Goal: Information Seeking & Learning: Understand process/instructions

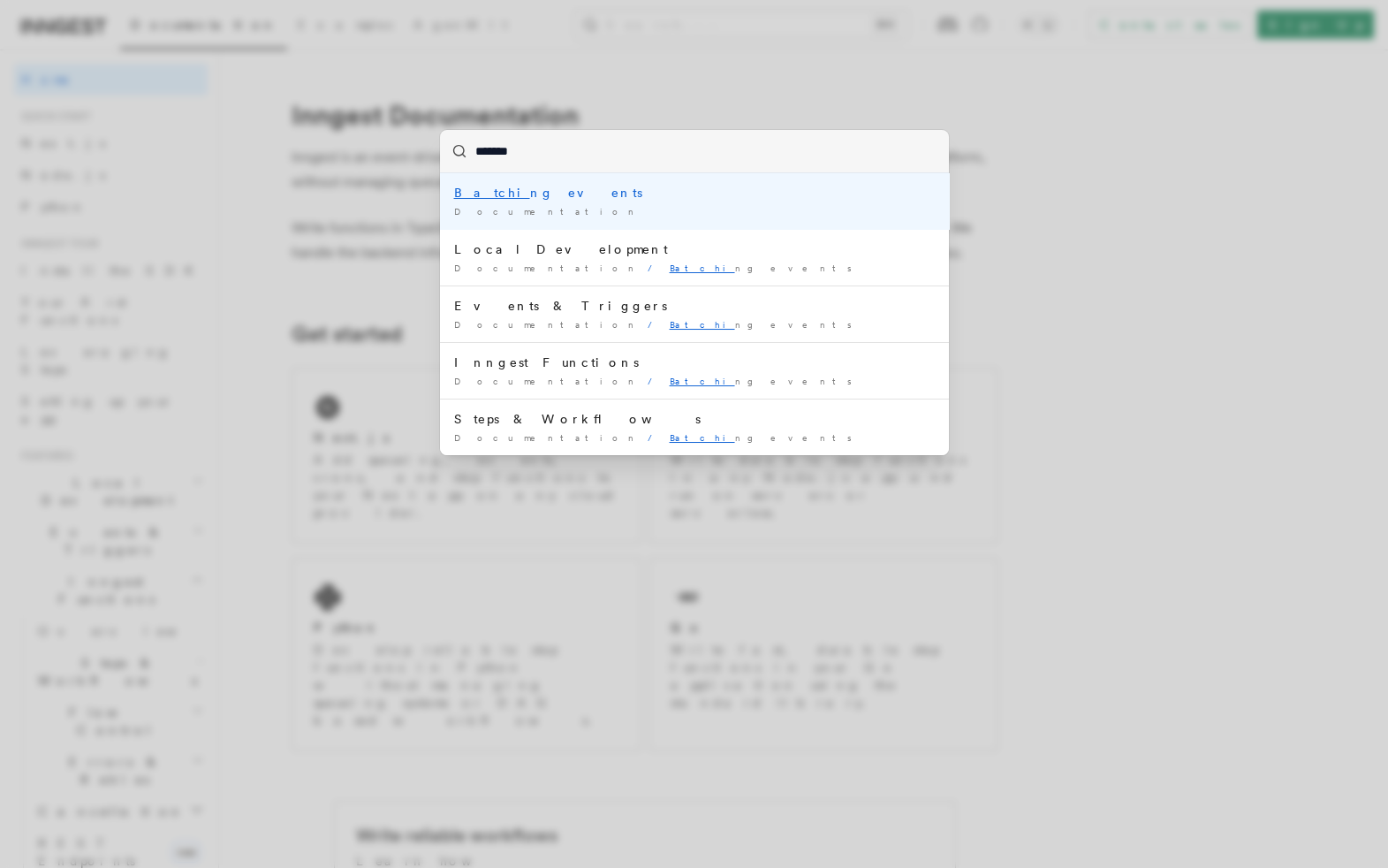
type input "********"
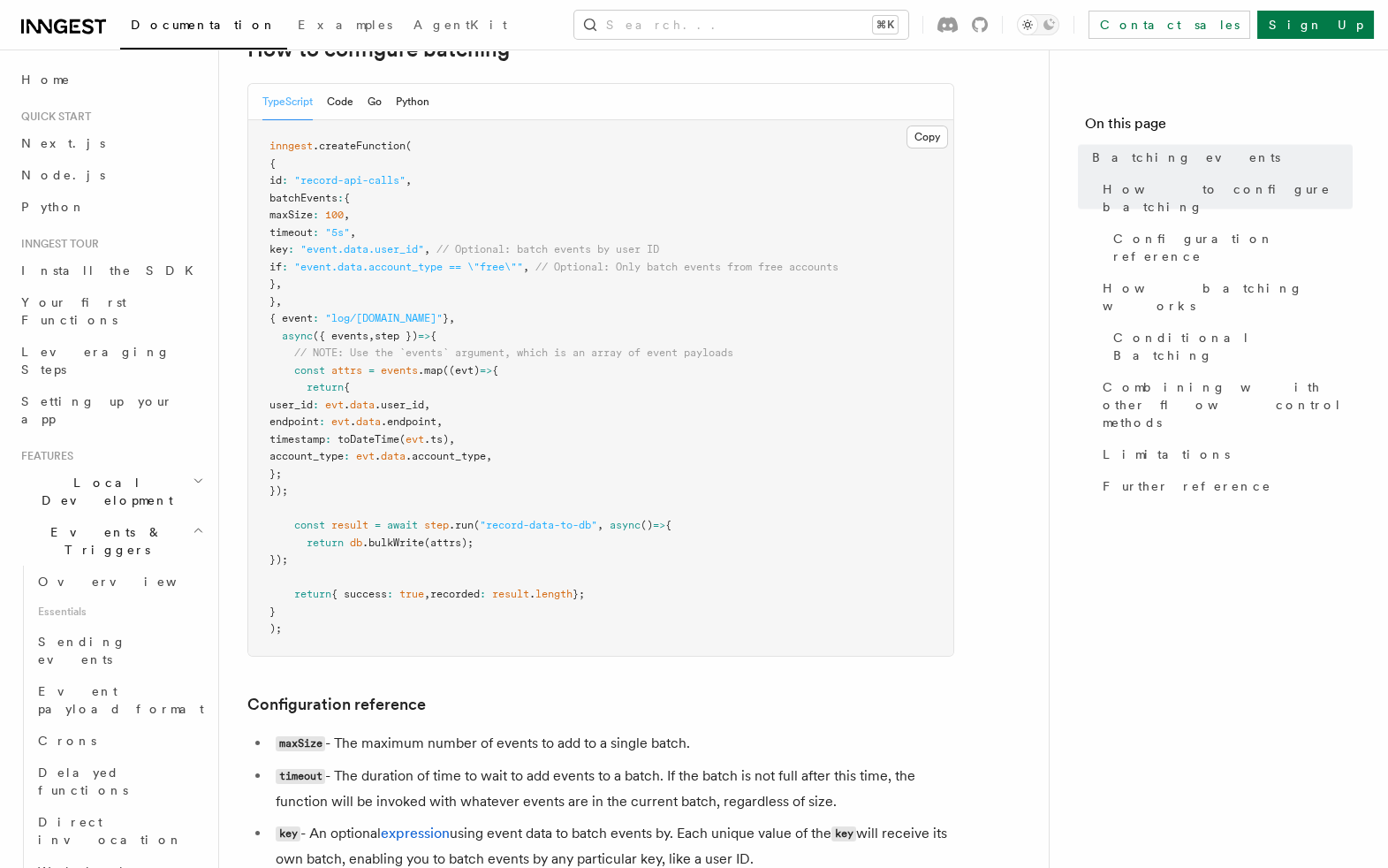
scroll to position [362, 0]
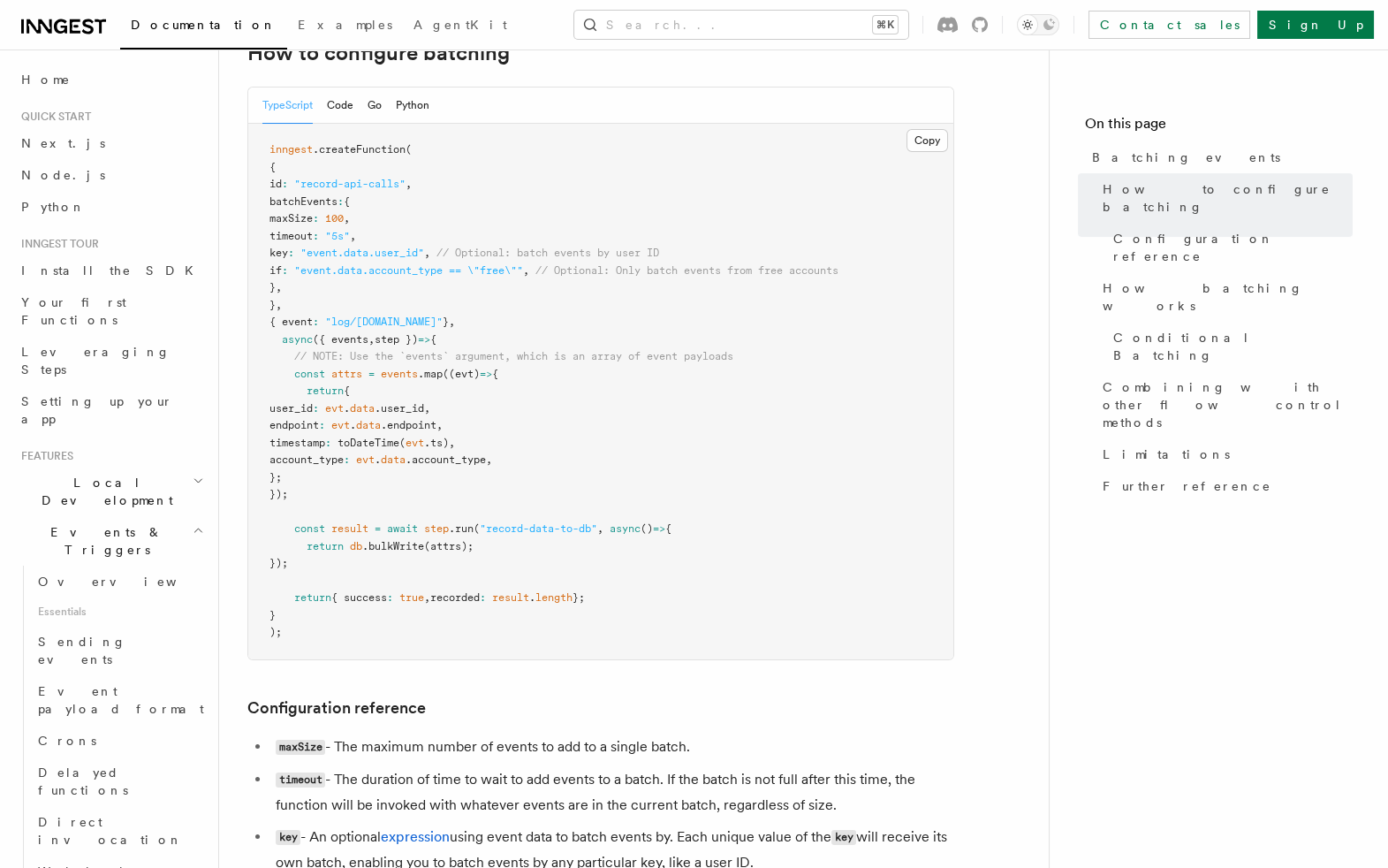
click at [408, 254] on span ""event.data.user_id"" at bounding box center [362, 253] width 123 height 12
drag, startPoint x: 744, startPoint y: 250, endPoint x: 306, endPoint y: 258, distance: 438.1
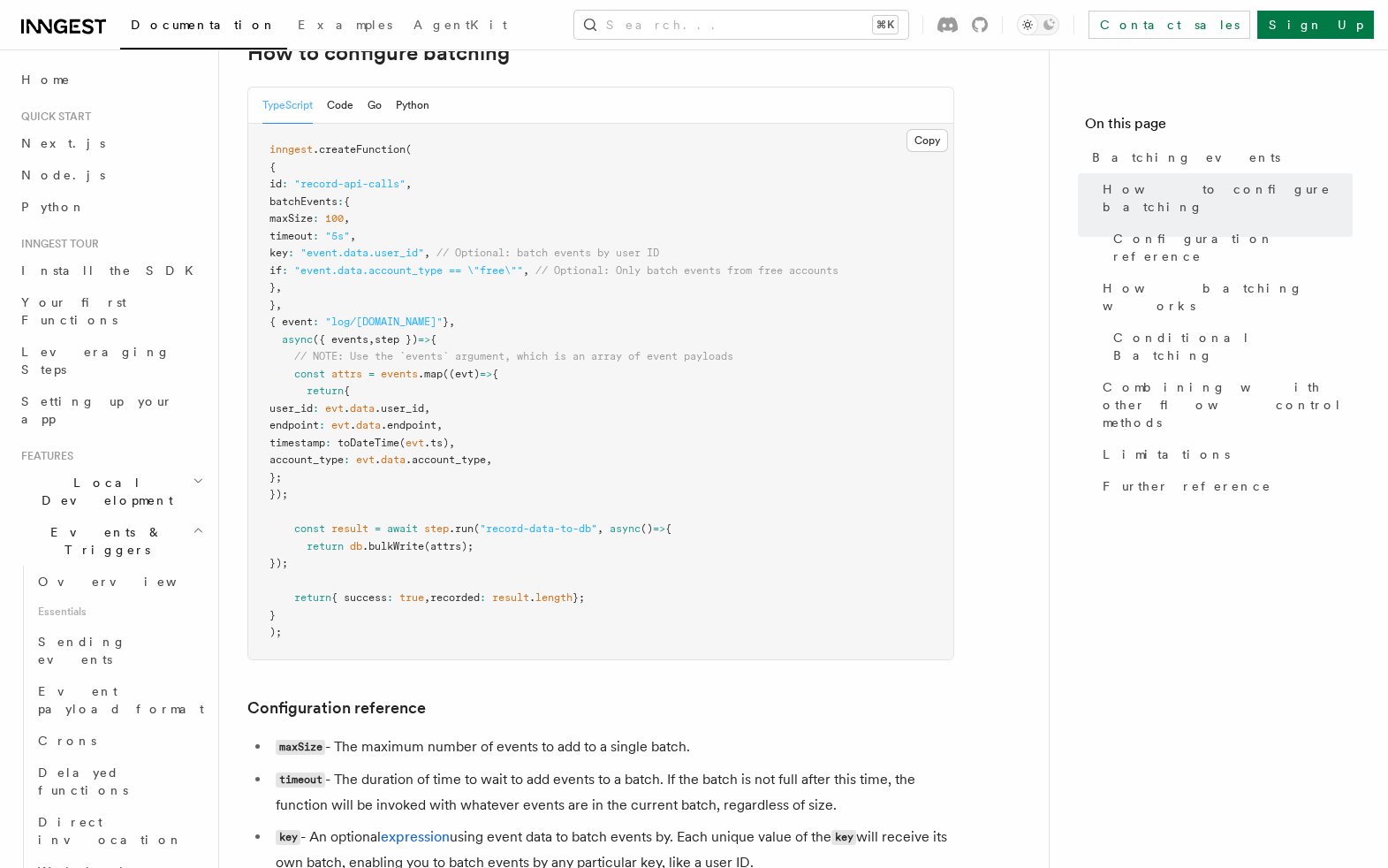
click at [306, 258] on pre "inngest .createFunction ( { id : "record-api-calls" , batchEvents : { maxSize :…" at bounding box center [601, 391] width 705 height 535
click at [399, 251] on span ""event.data.user_id"" at bounding box center [362, 253] width 123 height 12
click at [425, 252] on span ""event.data.user_id"" at bounding box center [362, 253] width 123 height 12
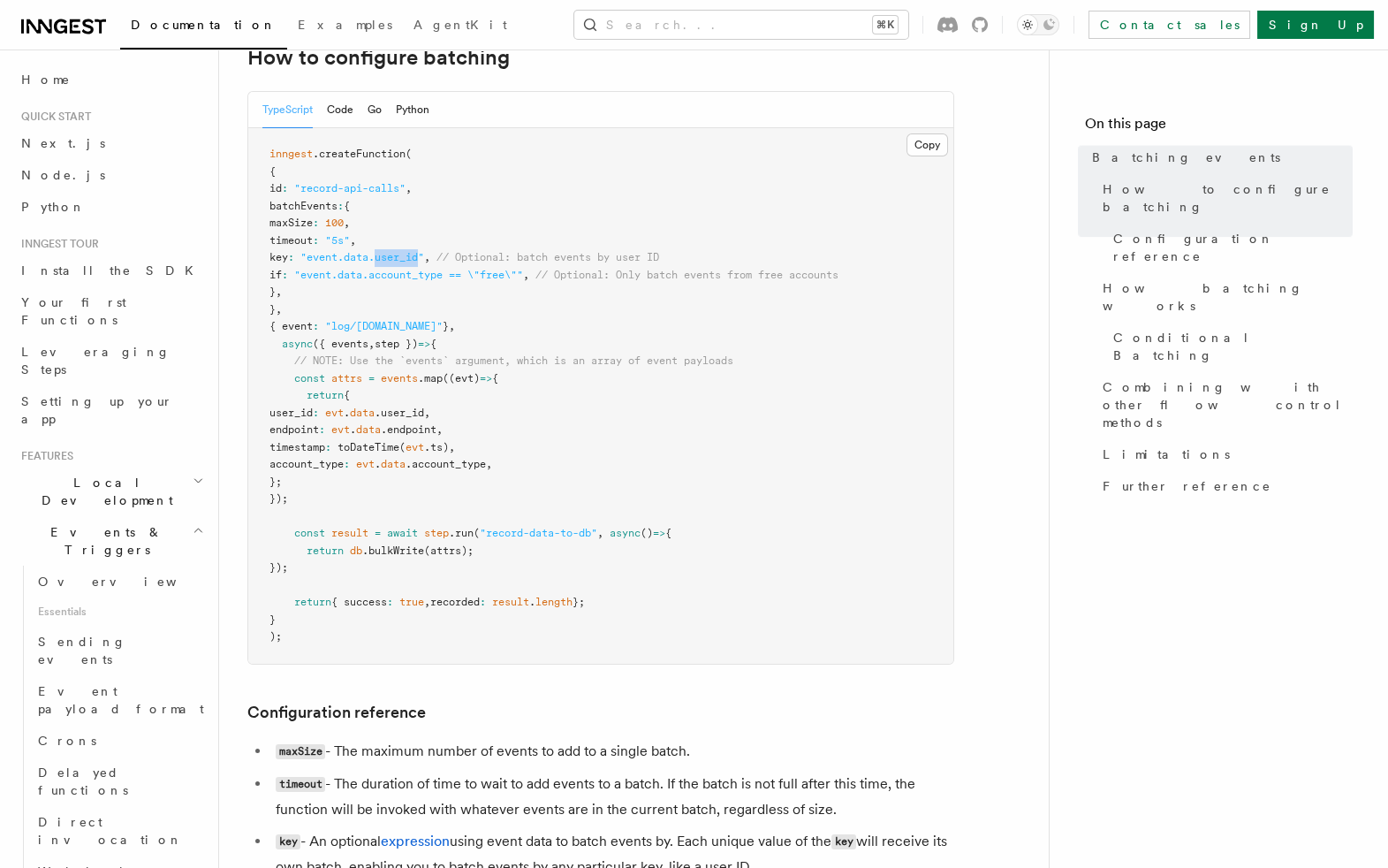
scroll to position [345, 0]
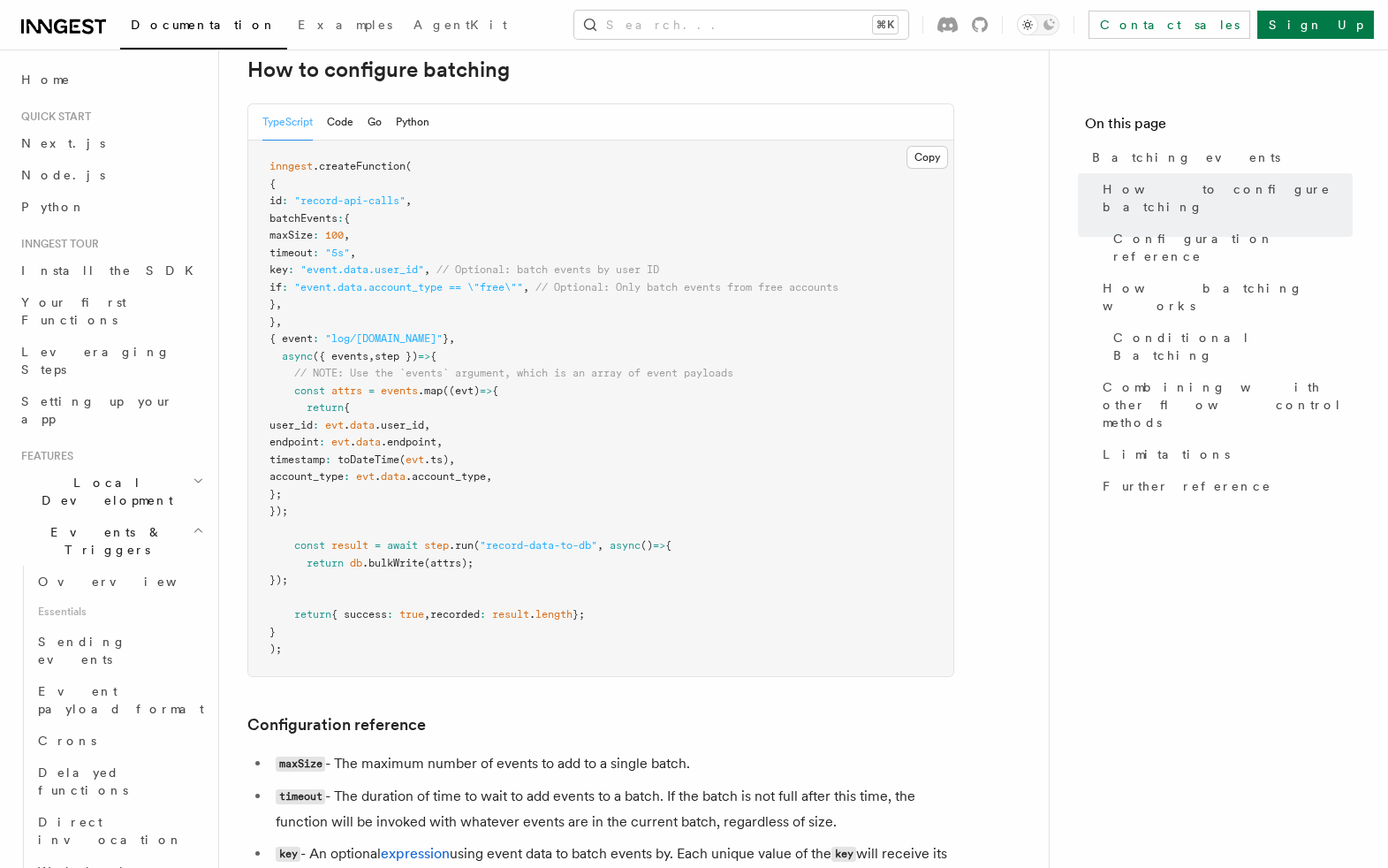
click at [313, 425] on span "user_id" at bounding box center [291, 425] width 44 height 12
click at [406, 470] on span "data" at bounding box center [393, 476] width 25 height 12
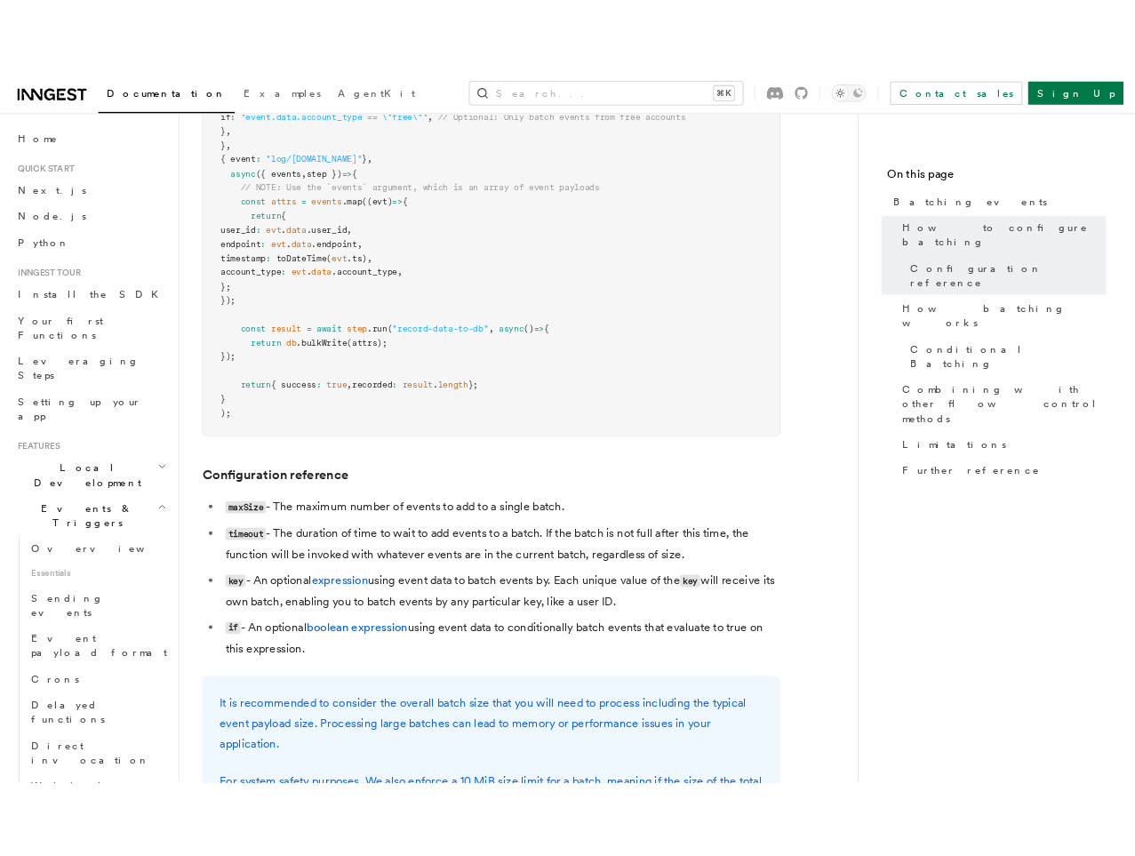
scroll to position [0, 0]
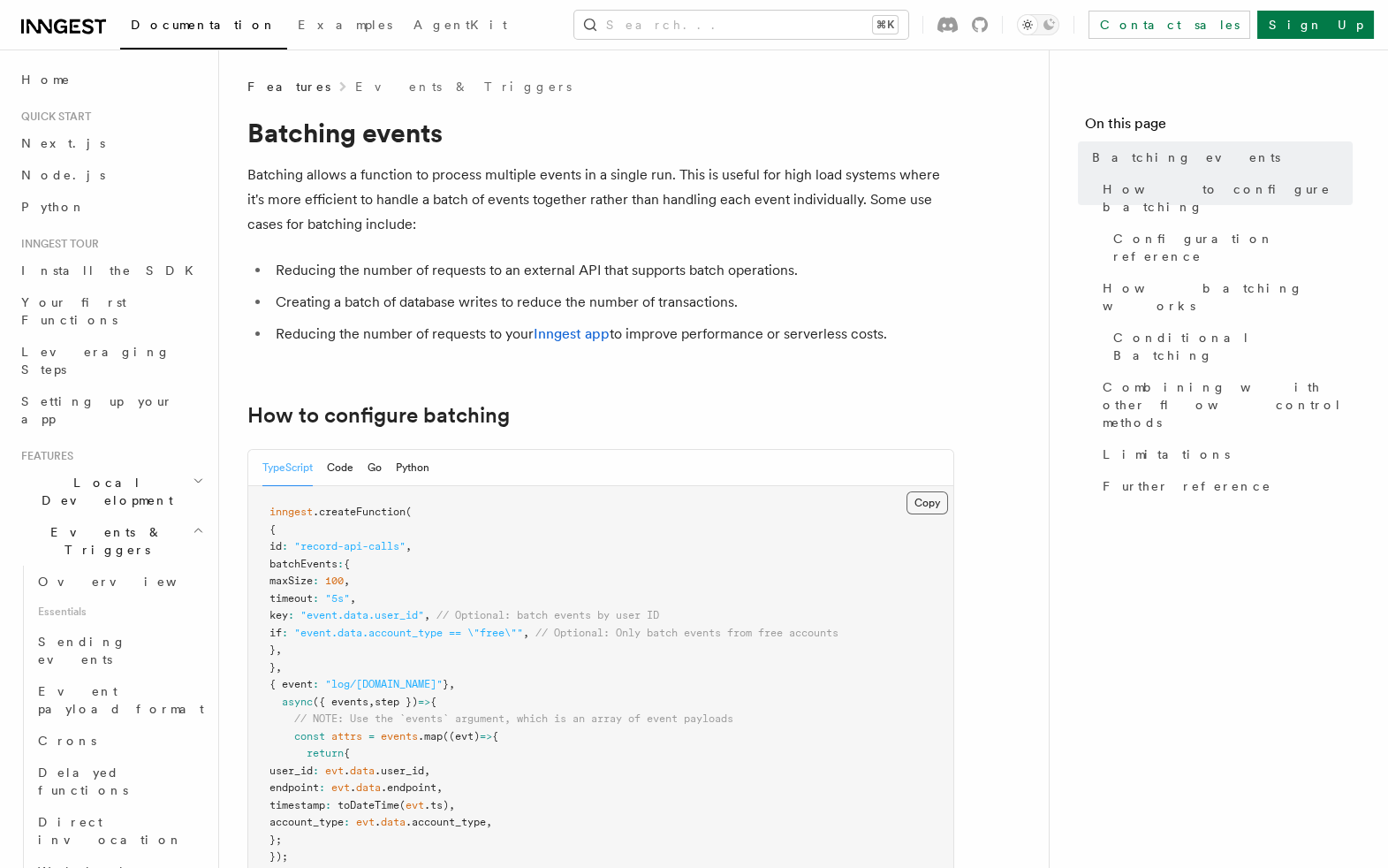
click at [927, 505] on button "Copy Copied" at bounding box center [928, 502] width 42 height 23
